Goal: Find specific page/section: Find specific page/section

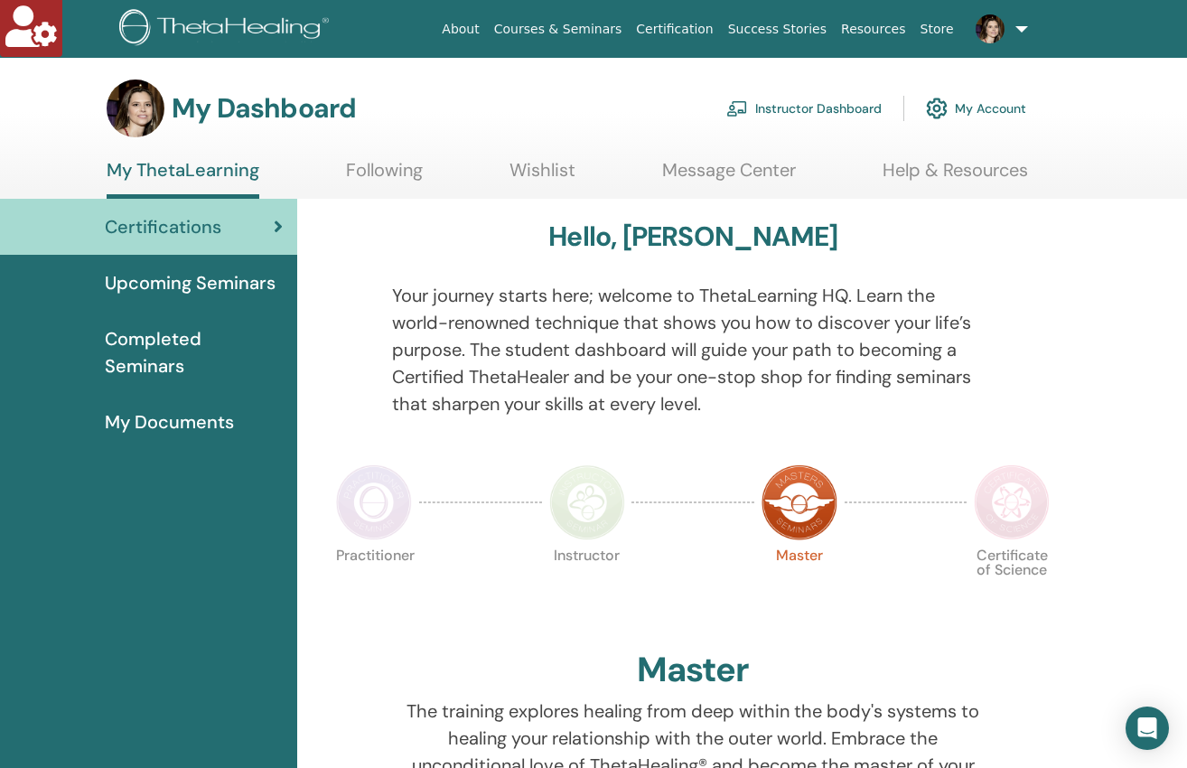
click at [204, 420] on span "My Documents" at bounding box center [169, 421] width 129 height 27
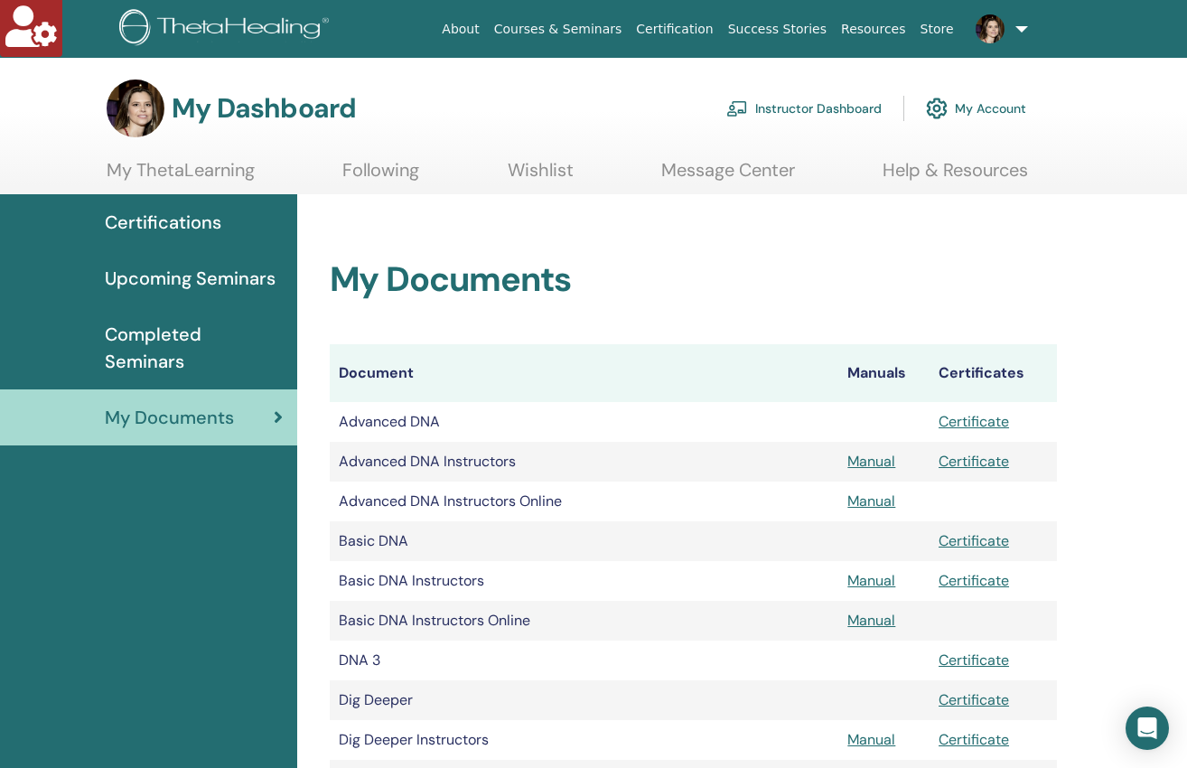
click at [181, 351] on span "Completed Seminars" at bounding box center [194, 348] width 178 height 54
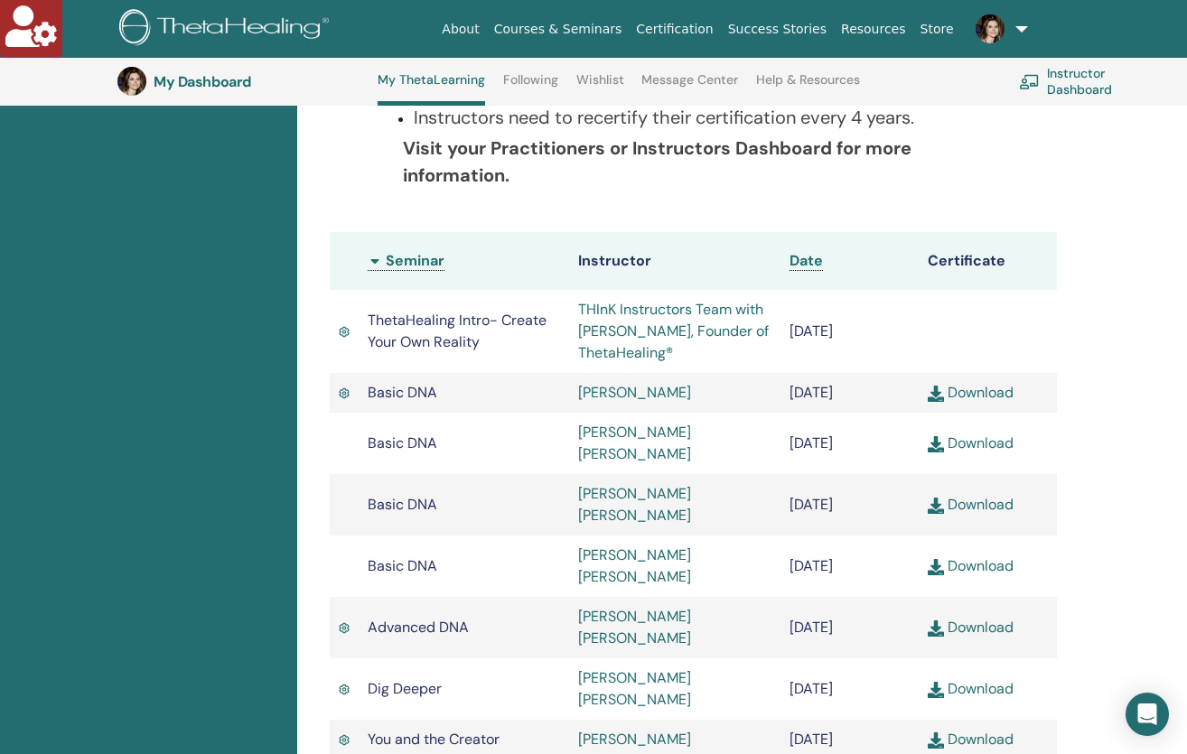
scroll to position [175, 0]
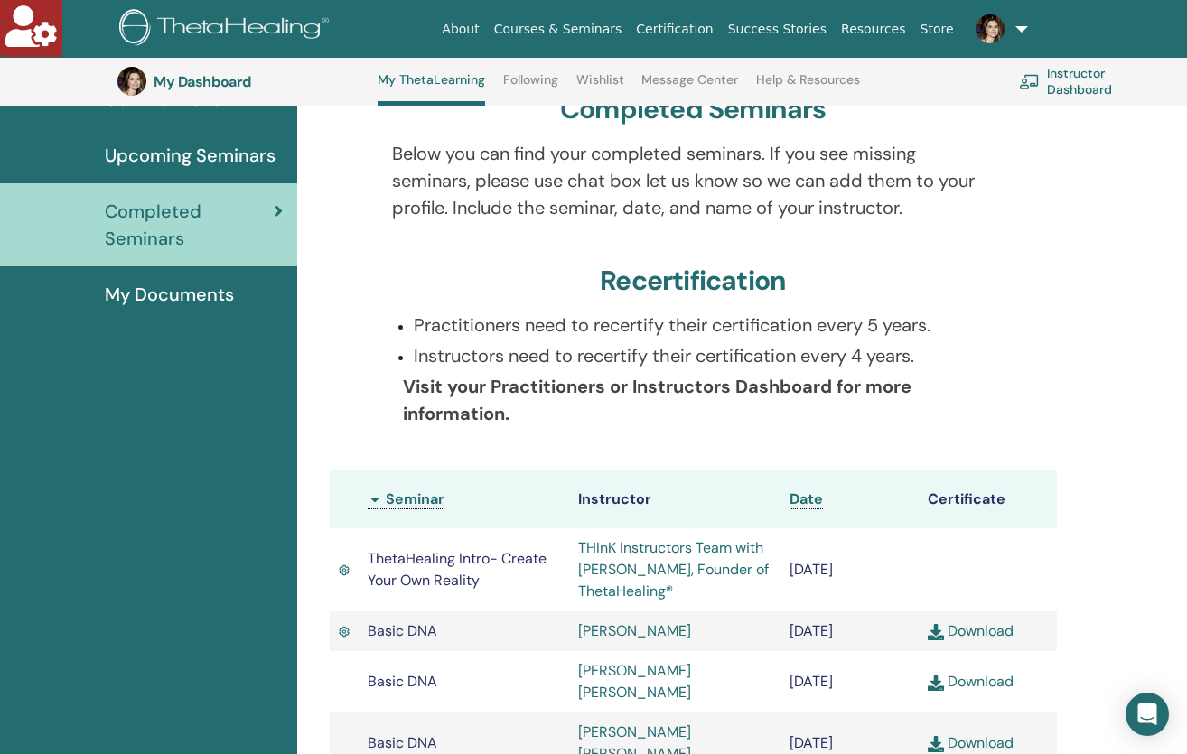
click at [173, 291] on span "My Documents" at bounding box center [169, 294] width 129 height 27
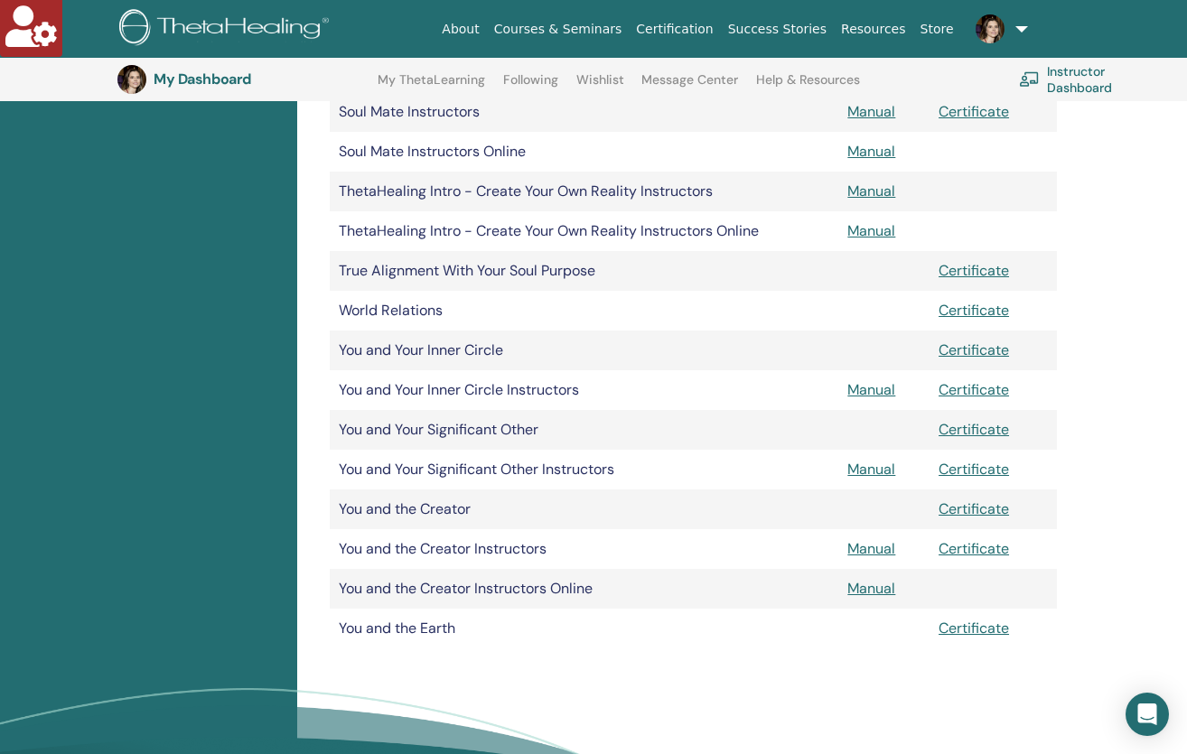
scroll to position [1364, 0]
